Goal: Task Accomplishment & Management: Use online tool/utility

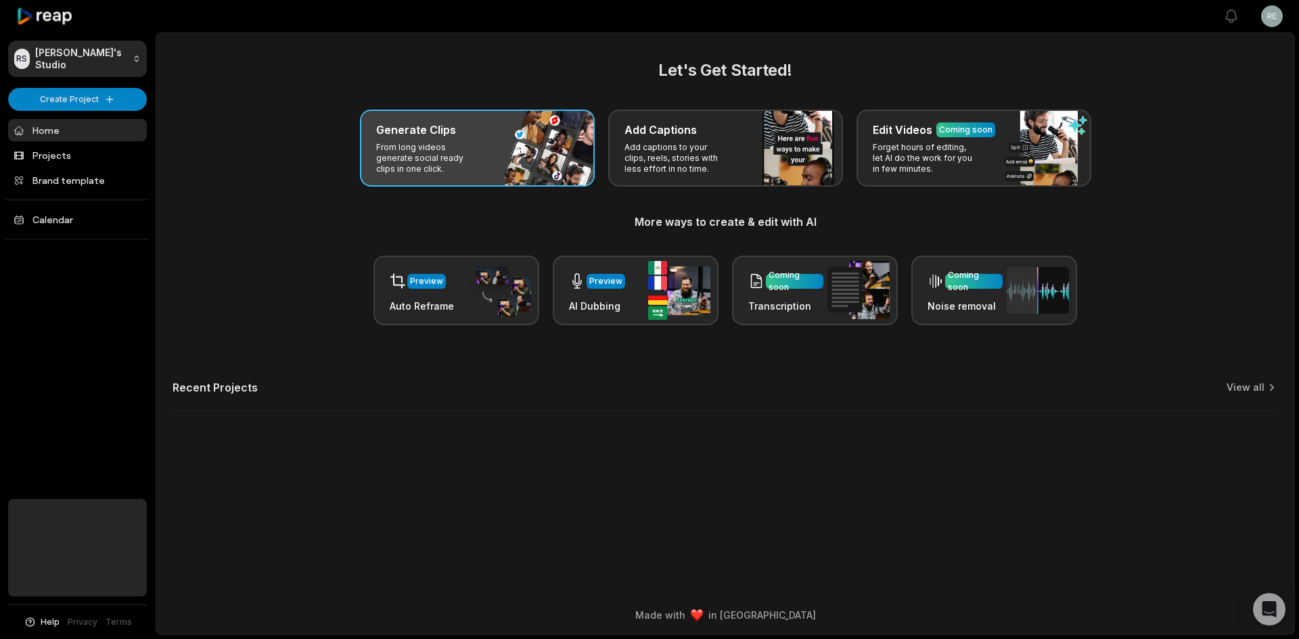
click at [491, 122] on div "Generate Clips" at bounding box center [477, 130] width 202 height 16
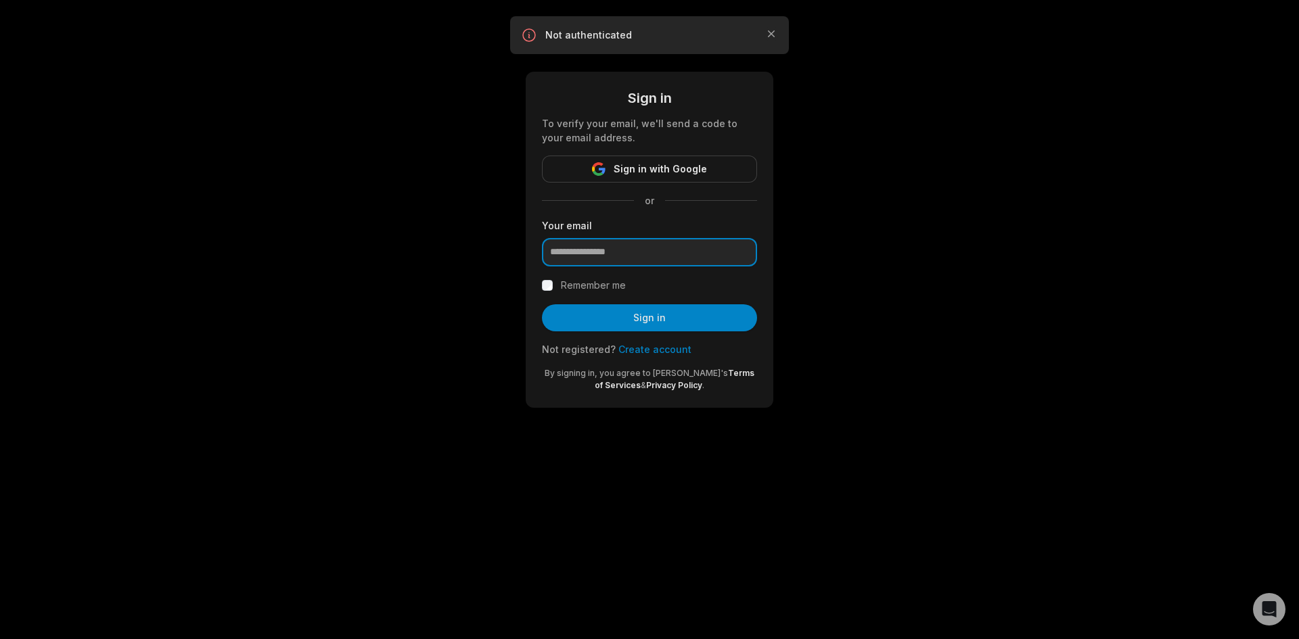
click at [620, 249] on input "email" at bounding box center [649, 252] width 215 height 28
type input "**********"
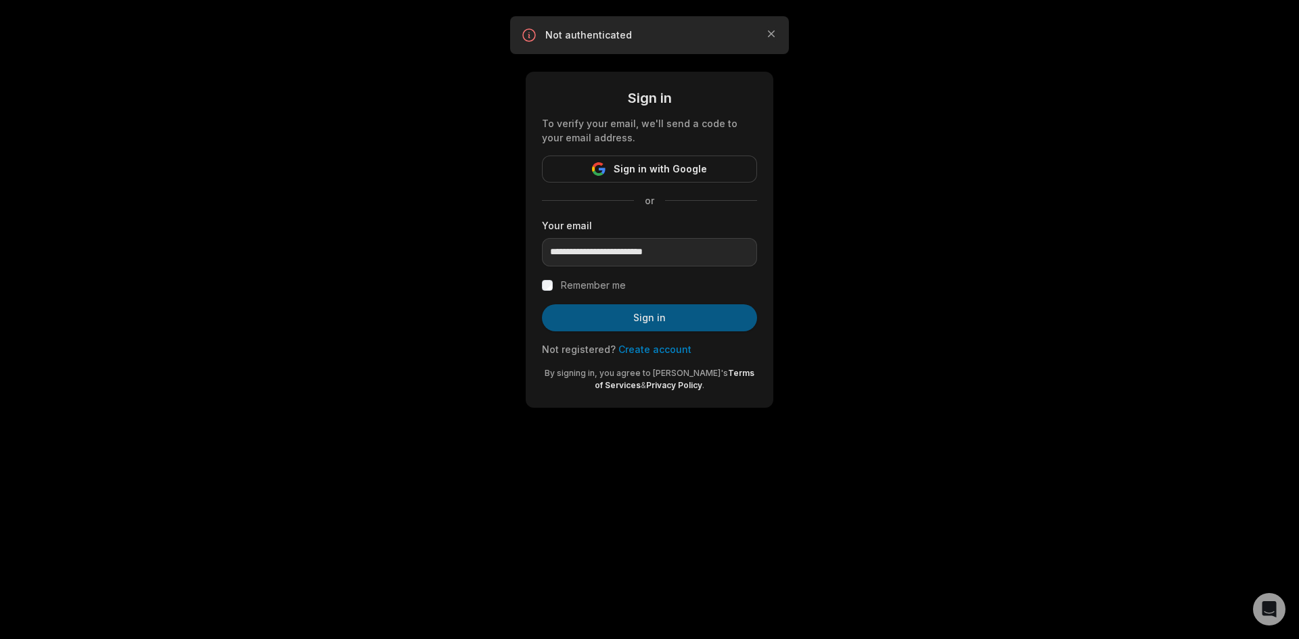
click at [683, 314] on button "Sign in" at bounding box center [649, 317] width 215 height 27
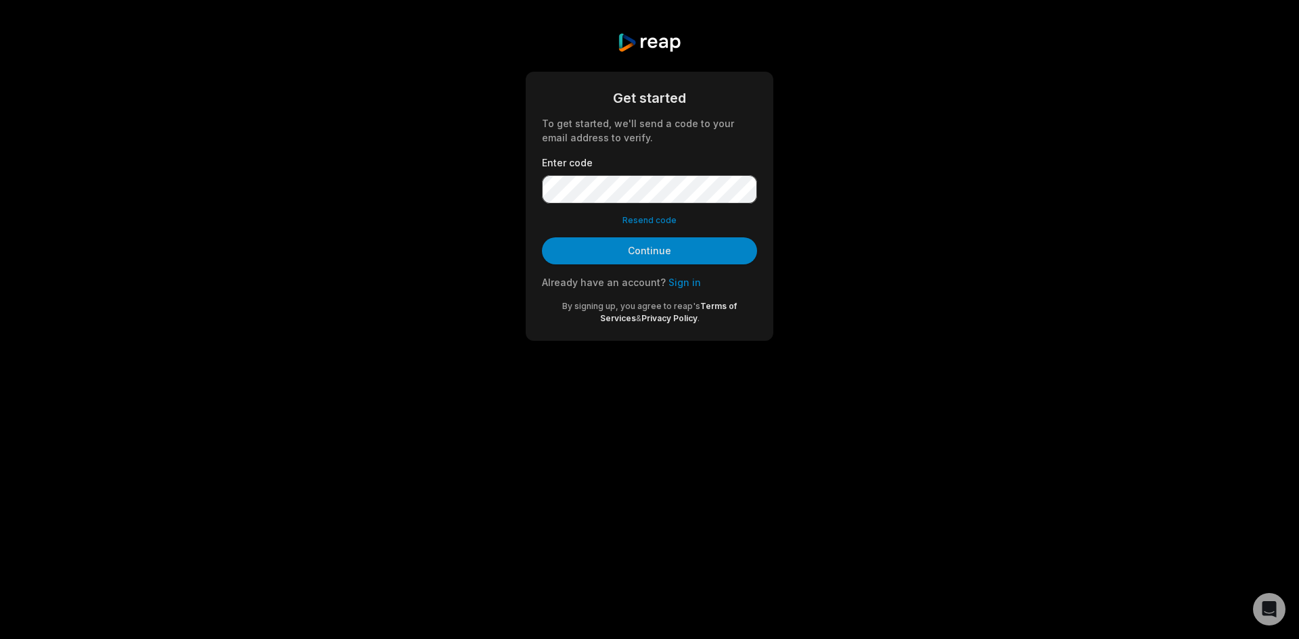
click at [681, 283] on link "Sign in" at bounding box center [684, 283] width 32 height 12
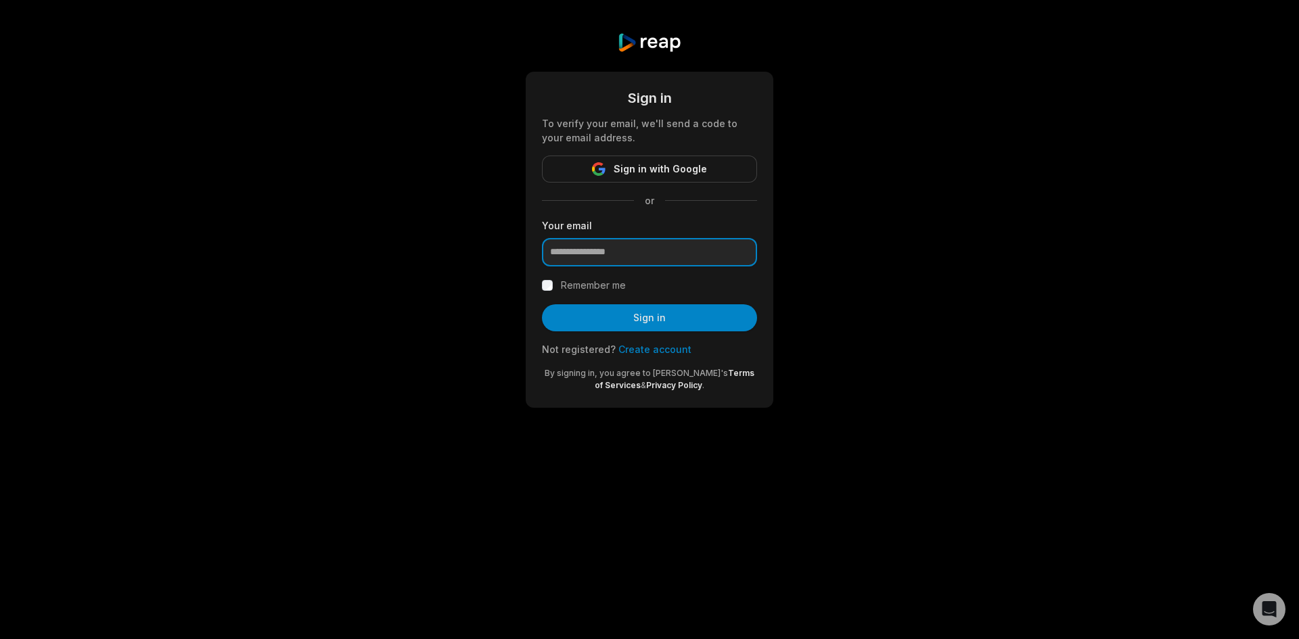
click at [629, 248] on input "email" at bounding box center [649, 252] width 215 height 28
type input "**********"
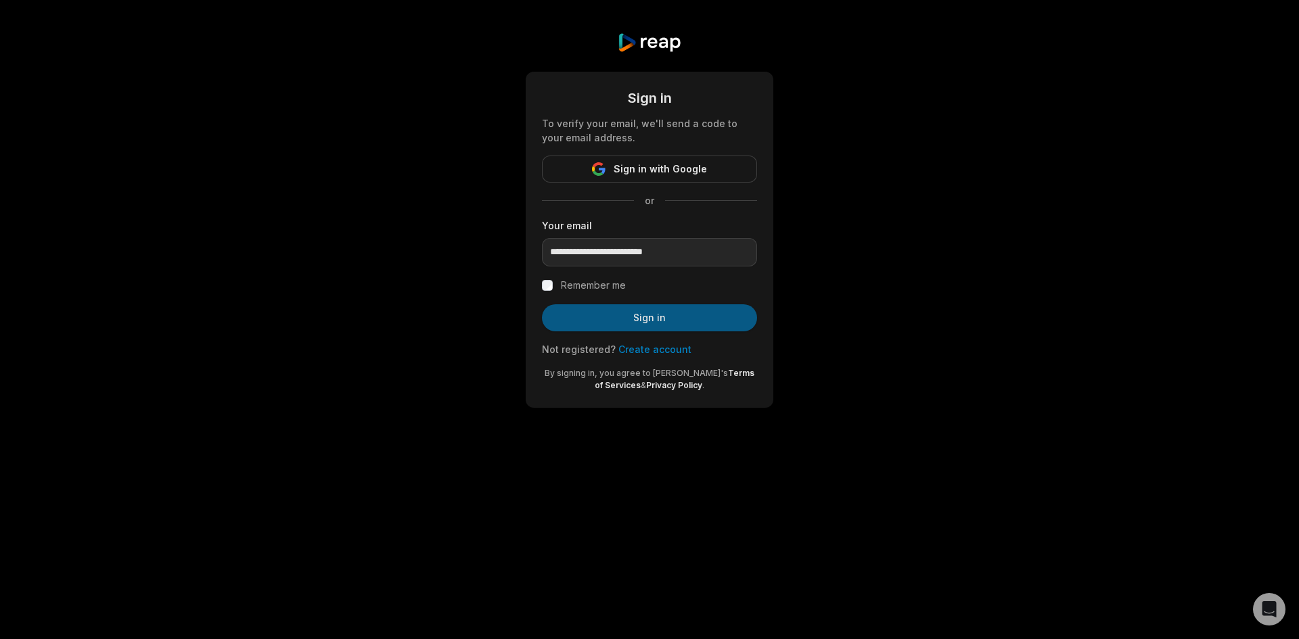
click at [631, 317] on button "Sign in" at bounding box center [649, 317] width 215 height 27
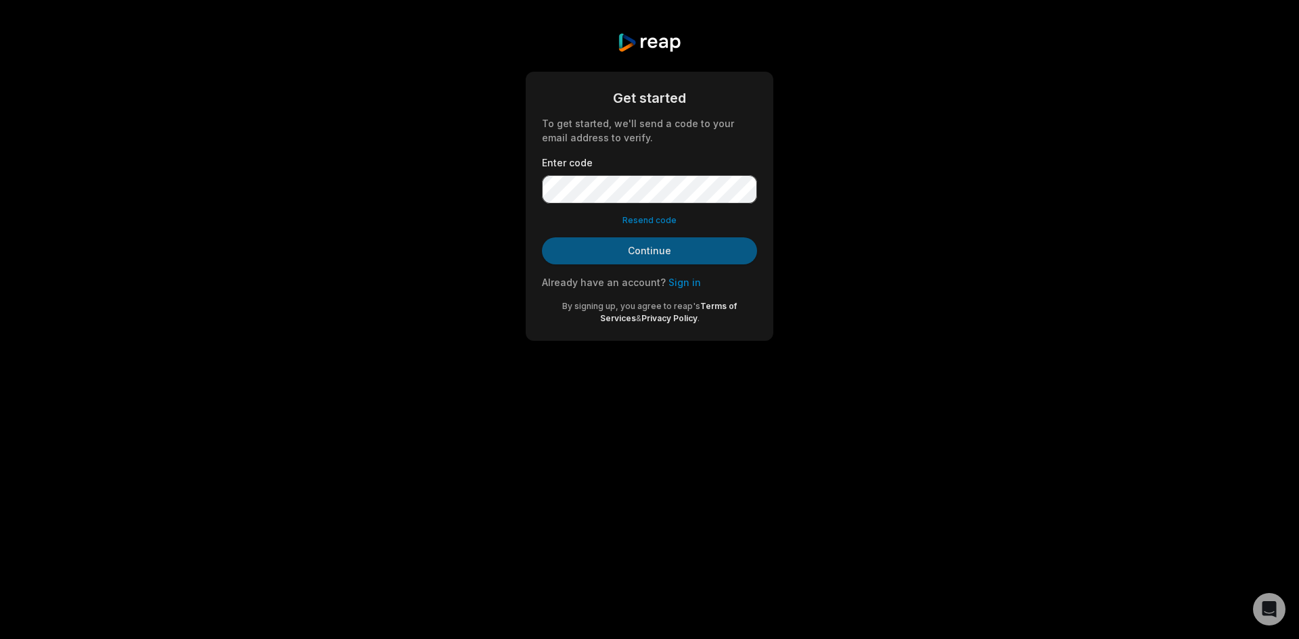
click at [639, 250] on button "Continue" at bounding box center [649, 250] width 215 height 27
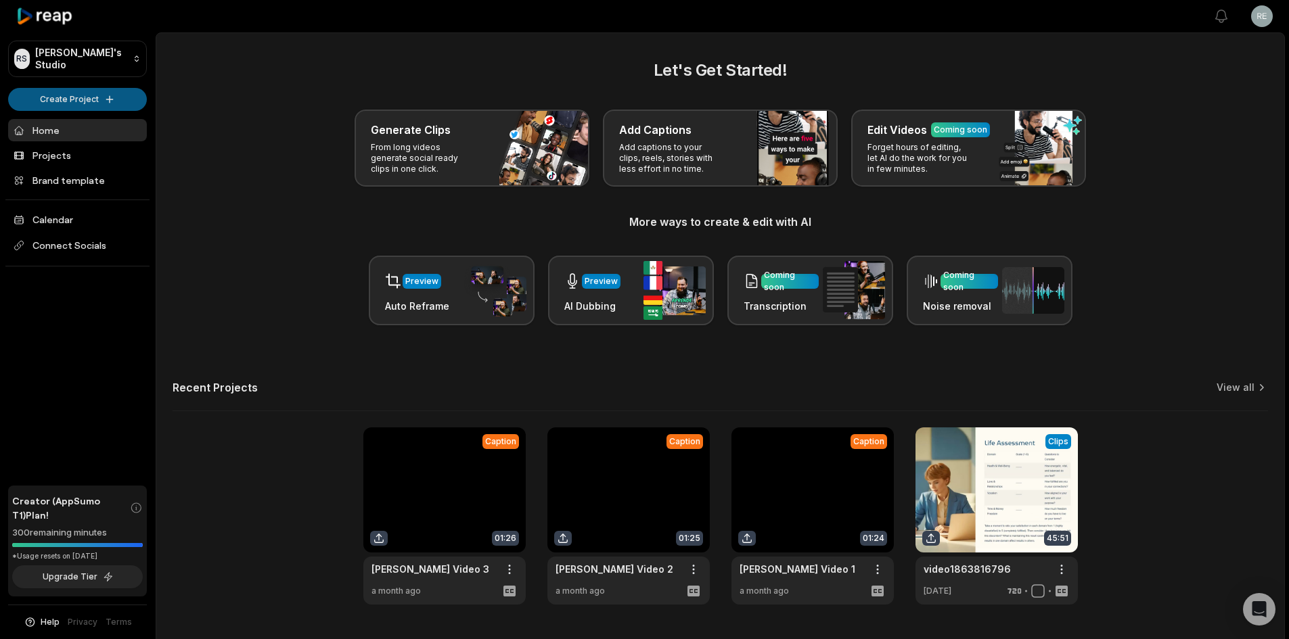
click at [104, 99] on html "RS Rebecca's Studio Create Project Home Projects Brand template Calendar Connec…" at bounding box center [644, 319] width 1289 height 639
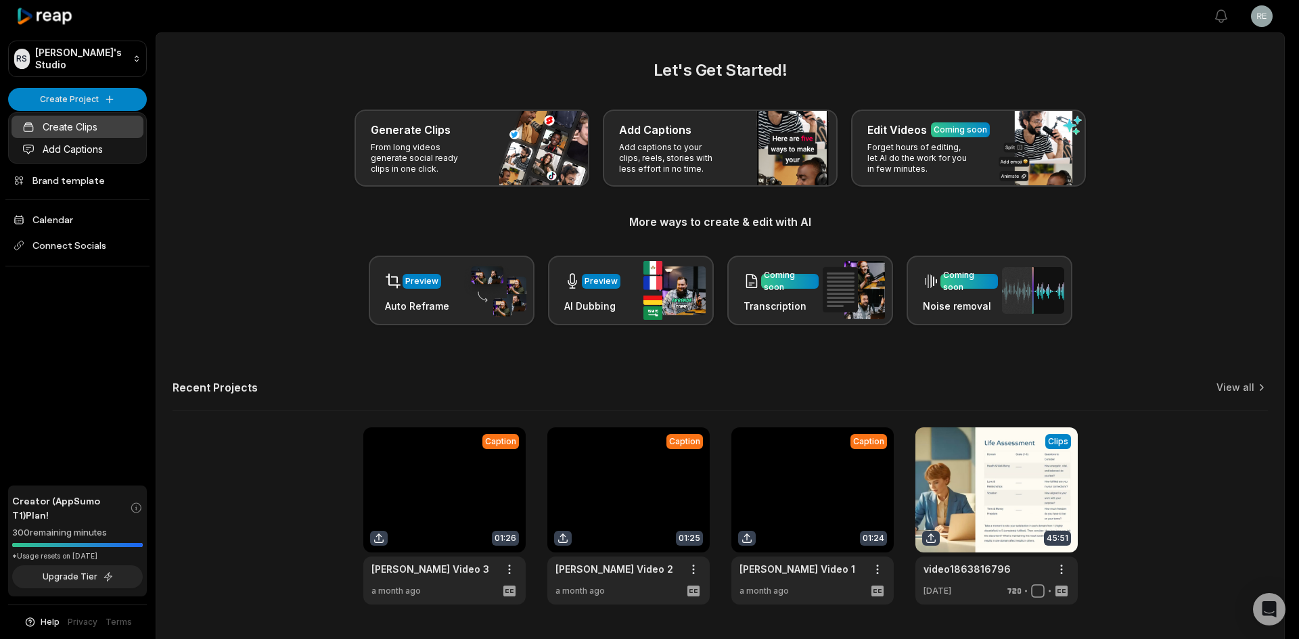
click at [72, 132] on link "Create Clips" at bounding box center [78, 127] width 132 height 22
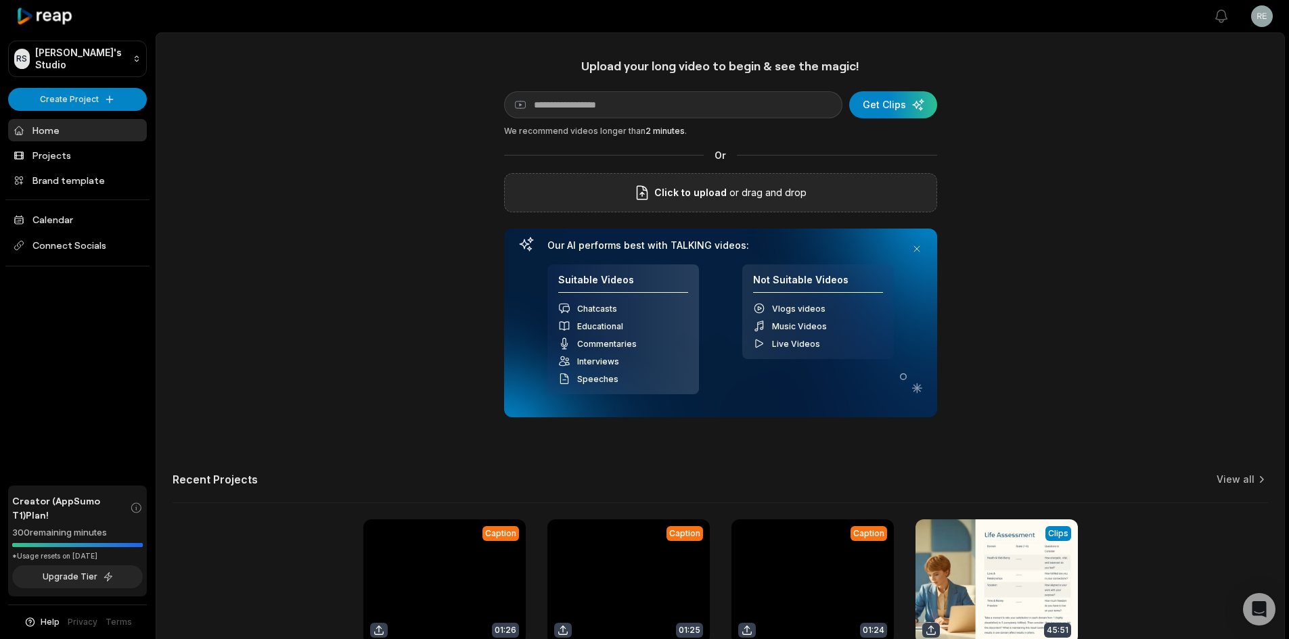
click at [710, 195] on span "Click to upload" at bounding box center [690, 193] width 72 height 16
click at [0, 0] on input "Click to upload" at bounding box center [0, 0] width 0 height 0
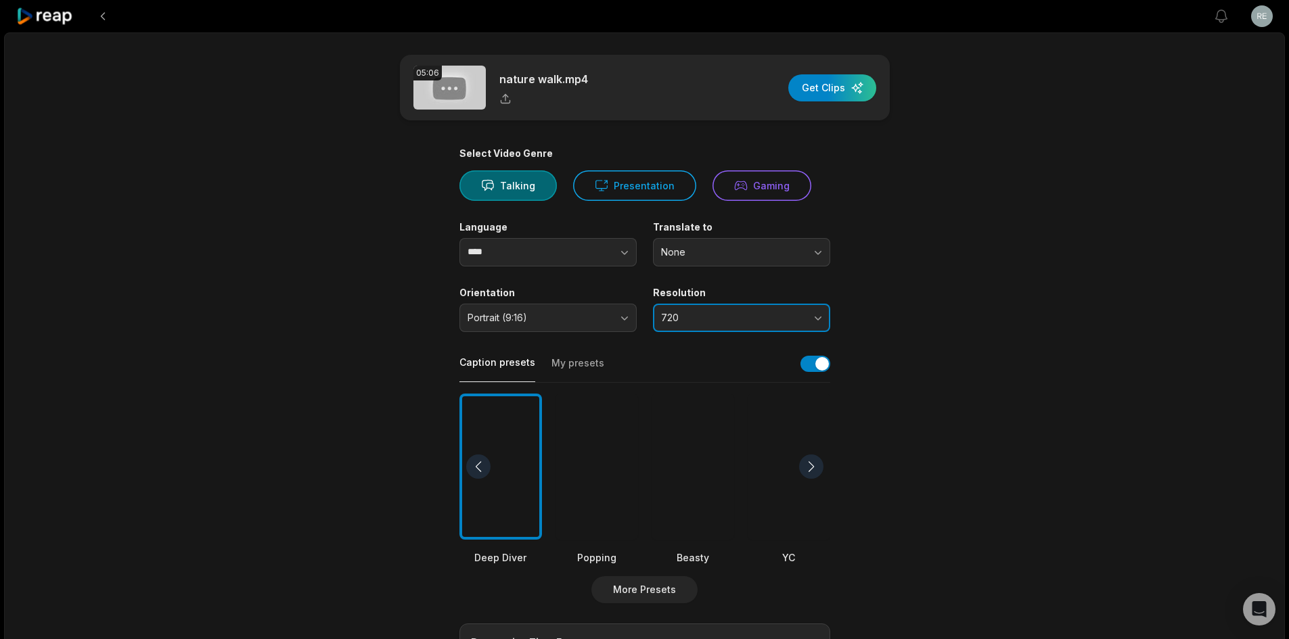
click at [710, 325] on button "720" at bounding box center [741, 318] width 177 height 28
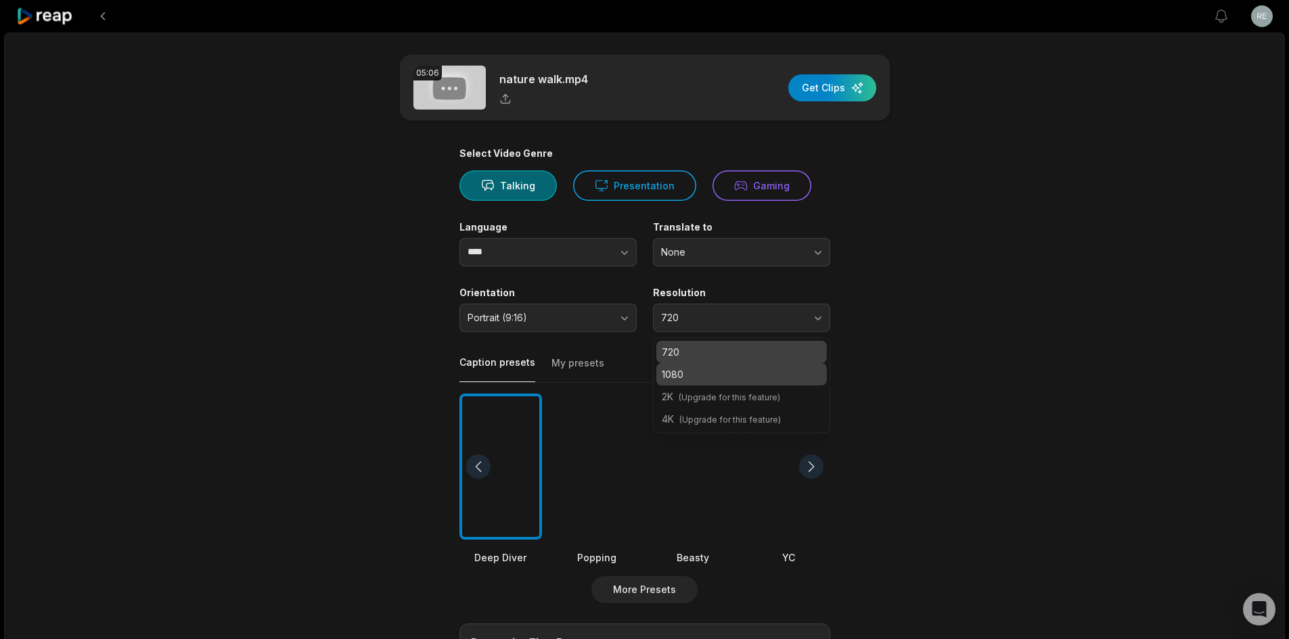
click at [706, 364] on div "1080" at bounding box center [741, 374] width 171 height 22
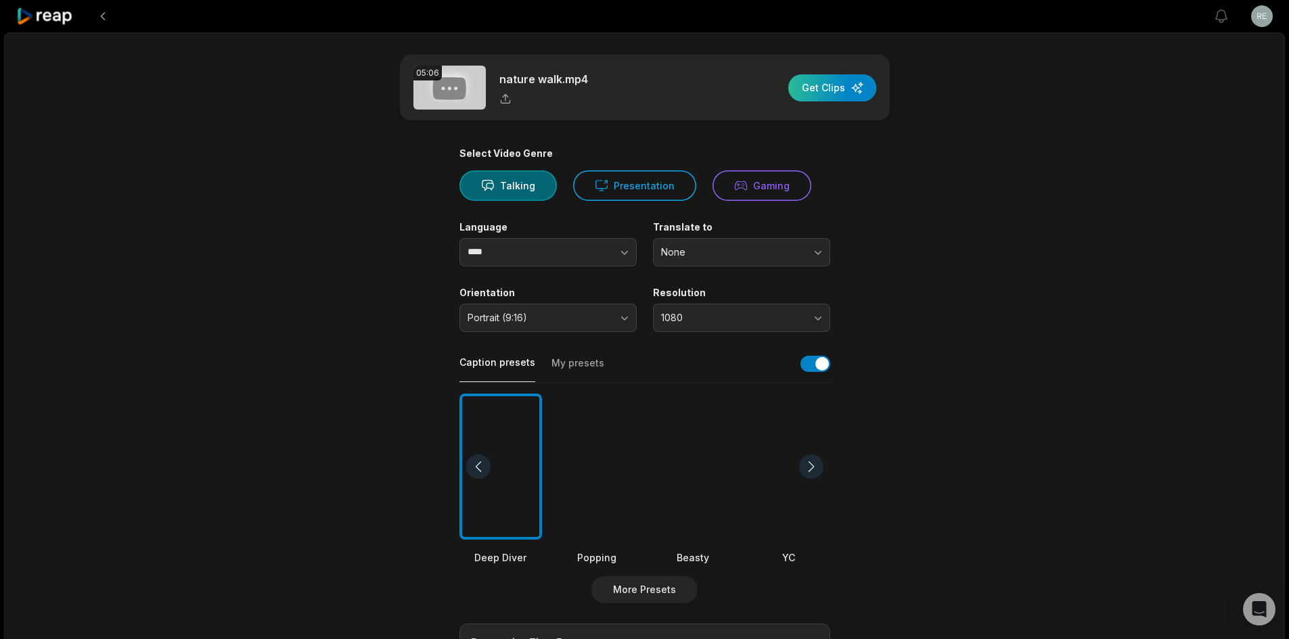
click at [845, 93] on div "button" at bounding box center [832, 87] width 88 height 27
